Goal: Task Accomplishment & Management: Use online tool/utility

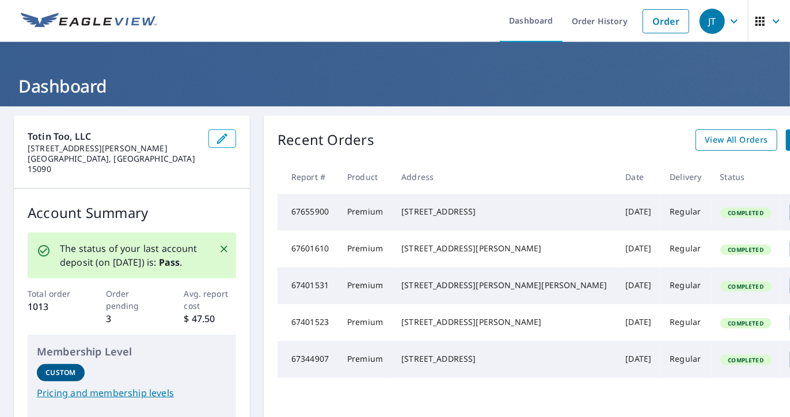
click at [695, 149] on link "View All Orders" at bounding box center [736, 140] width 82 height 21
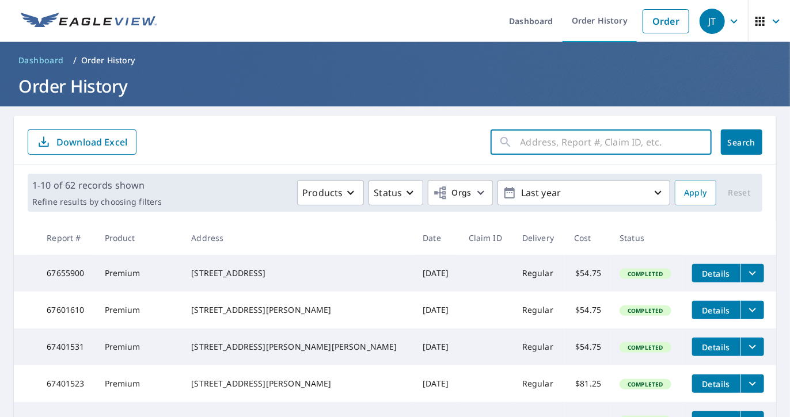
click at [520, 139] on input "text" at bounding box center [615, 142] width 191 height 32
type input "2459 [PERSON_NAME]"
click at [731, 141] on span "Search" at bounding box center [741, 142] width 23 height 11
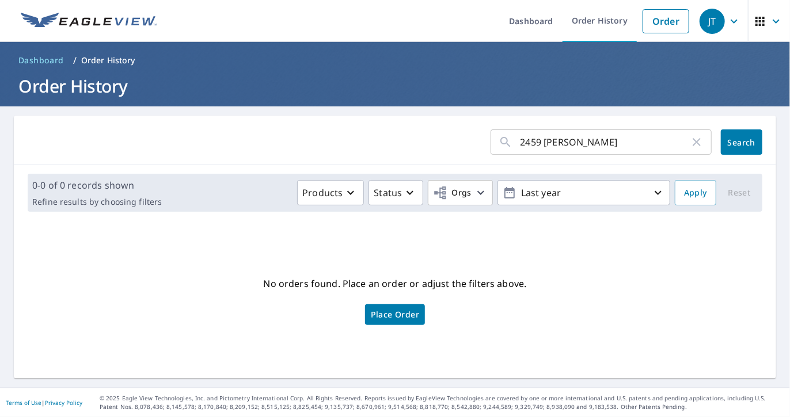
click at [584, 138] on input "2459 [PERSON_NAME]" at bounding box center [604, 142] width 169 height 32
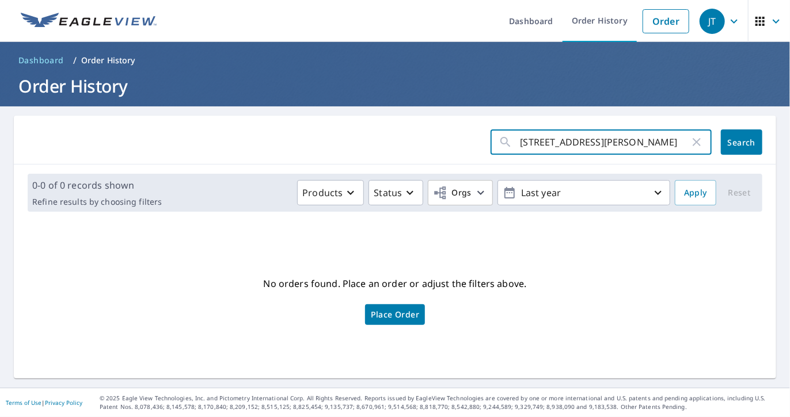
type input "[STREET_ADDRESS][PERSON_NAME]"
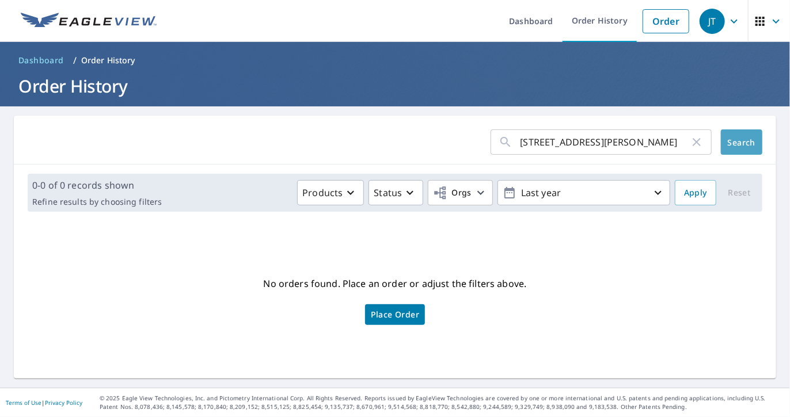
click at [721, 136] on button "Search" at bounding box center [741, 142] width 41 height 25
click at [642, 24] on link "Order" at bounding box center [665, 21] width 47 height 24
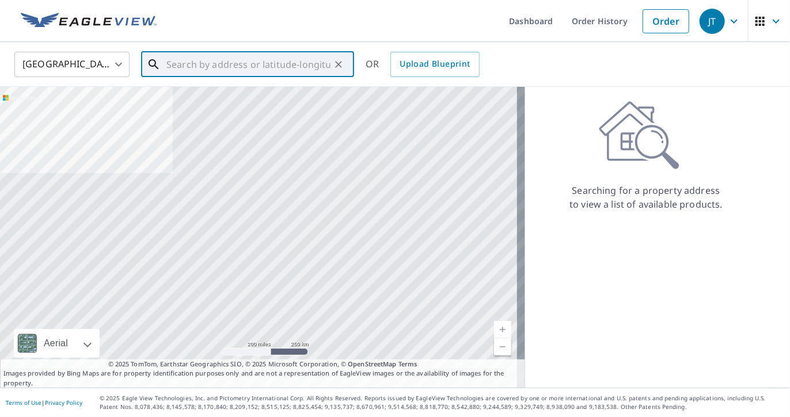
click at [177, 64] on input "text" at bounding box center [248, 64] width 164 height 32
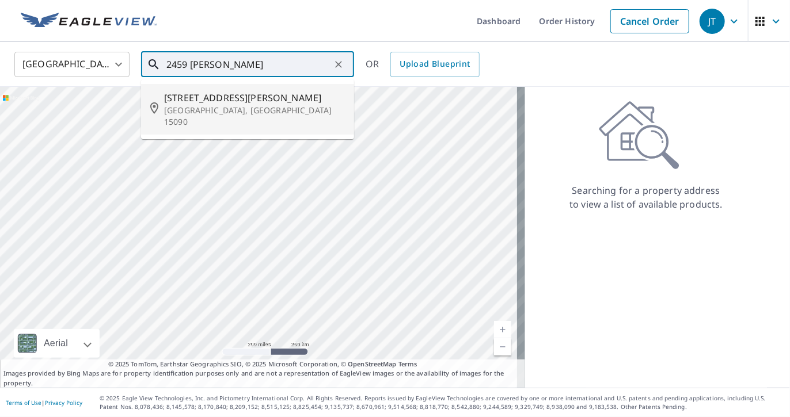
click at [208, 97] on span "[STREET_ADDRESS][PERSON_NAME]" at bounding box center [254, 98] width 181 height 14
type input "[STREET_ADDRESS][PERSON_NAME]"
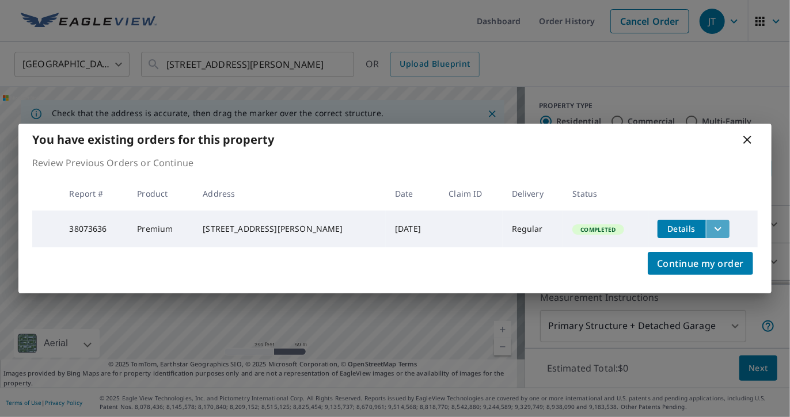
click at [711, 226] on icon "filesDropdownBtn-38073636" at bounding box center [718, 229] width 14 height 14
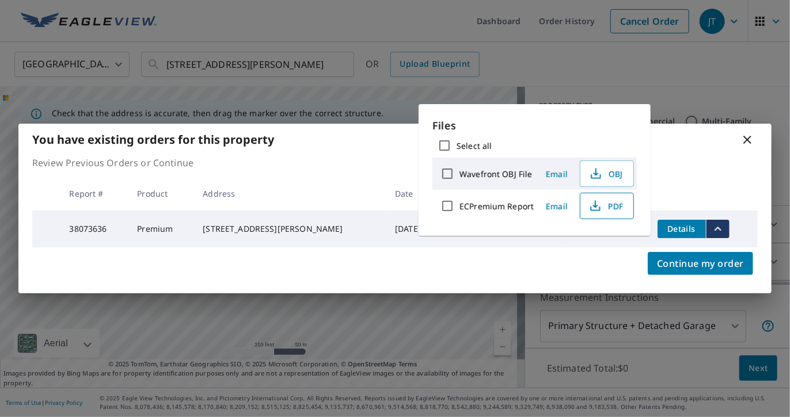
click at [607, 203] on span "PDF" at bounding box center [605, 206] width 37 height 14
